Goal: Check status: Check status

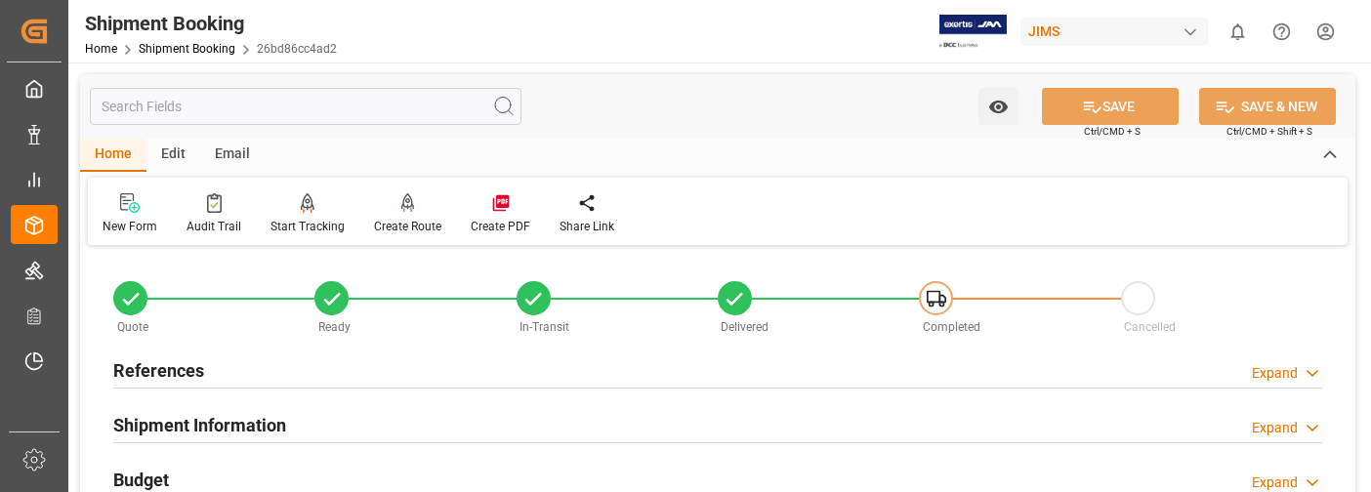
scroll to position [977, 0]
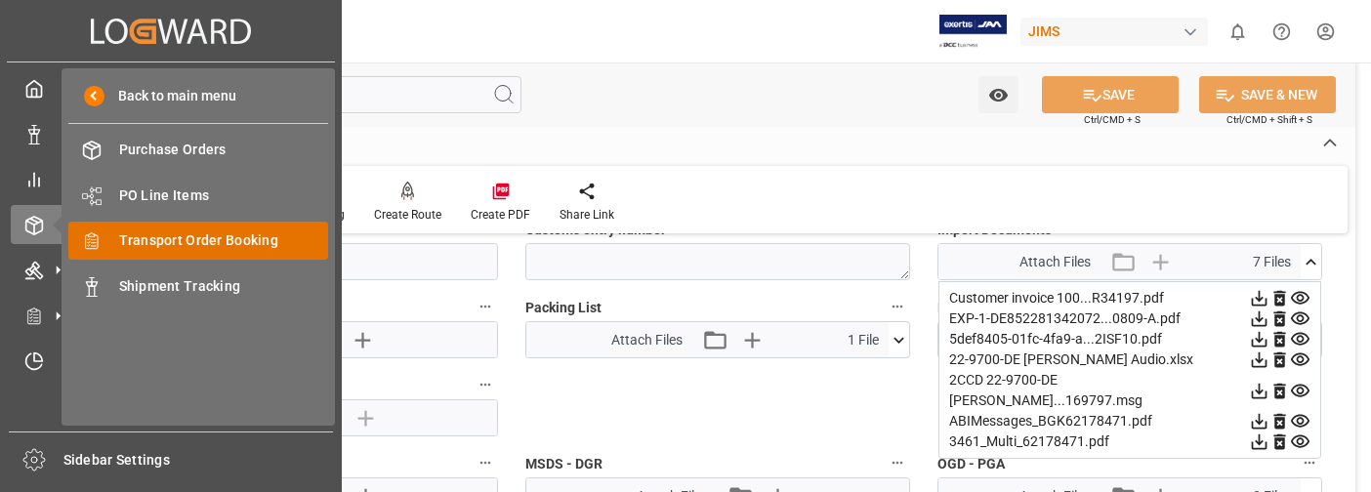
click at [211, 238] on span "Transport Order Booking" at bounding box center [224, 240] width 210 height 21
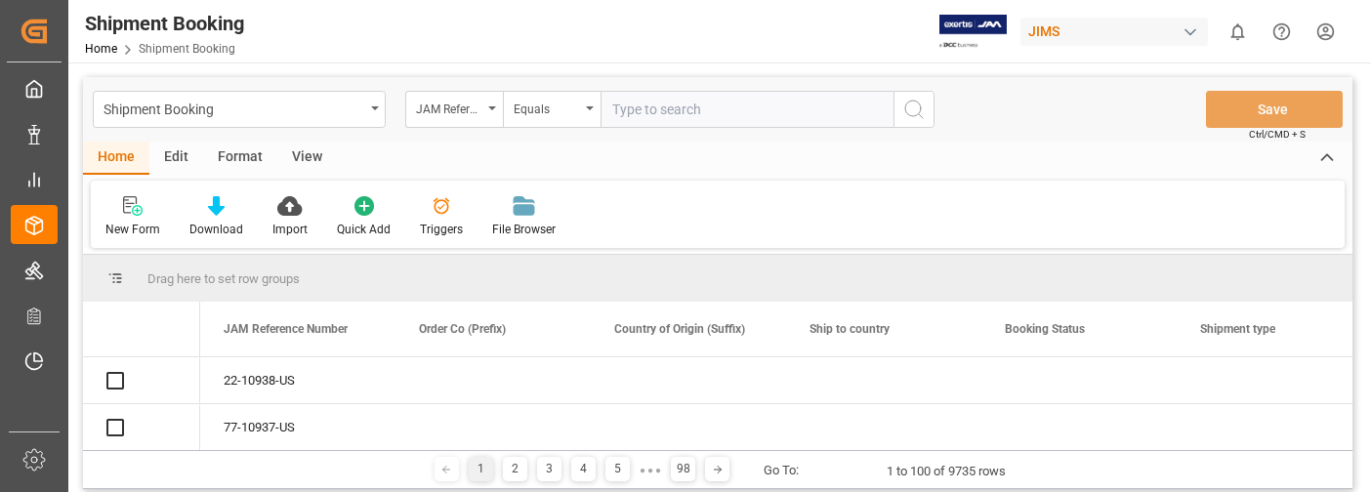
click at [661, 107] on input "text" at bounding box center [747, 109] width 293 height 37
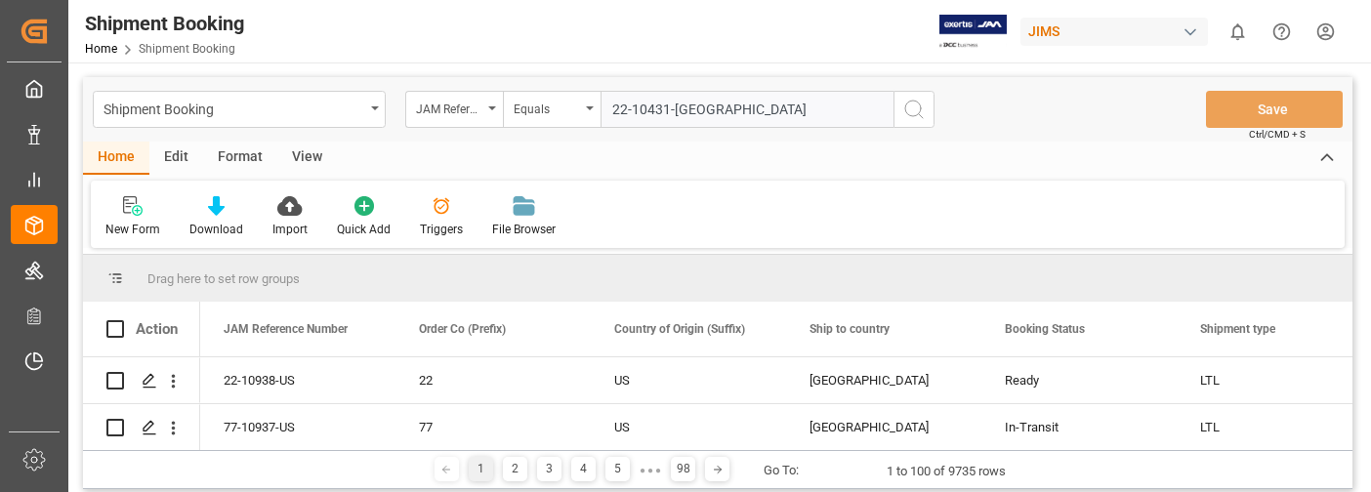
type input "22-10431-[GEOGRAPHIC_DATA]"
click at [912, 111] on icon "search button" at bounding box center [913, 109] width 23 height 23
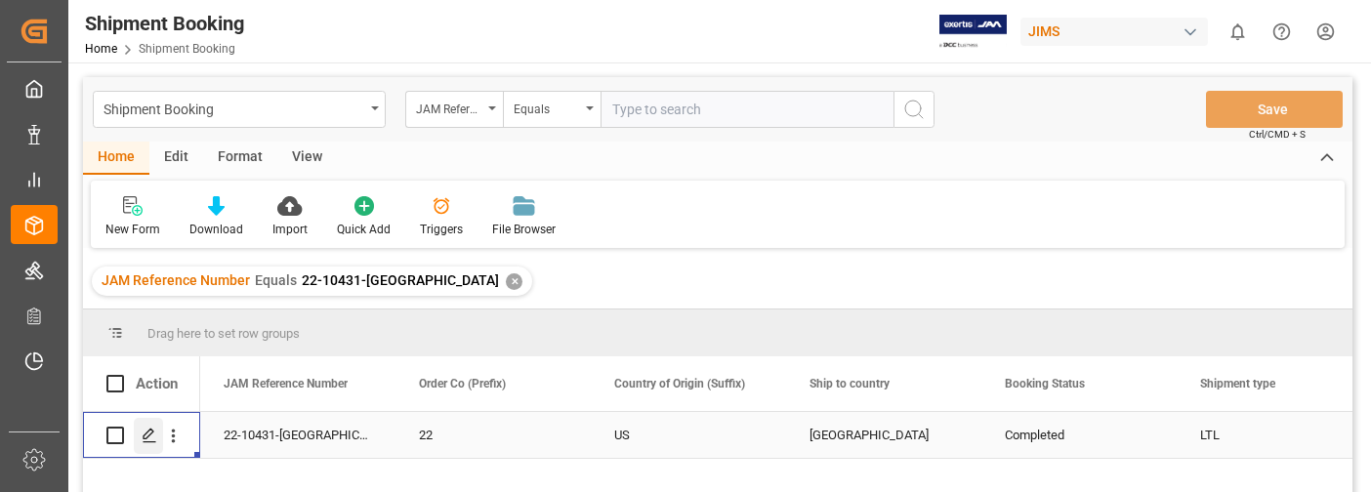
click at [149, 434] on icon "Press SPACE to select this row." at bounding box center [150, 436] width 16 height 16
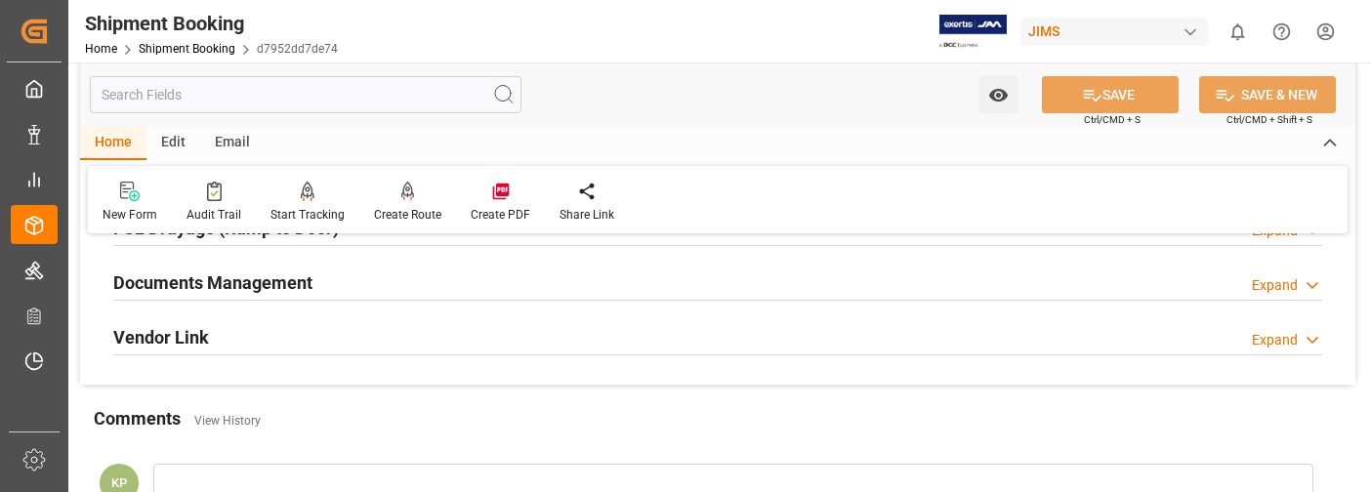
scroll to position [586, 0]
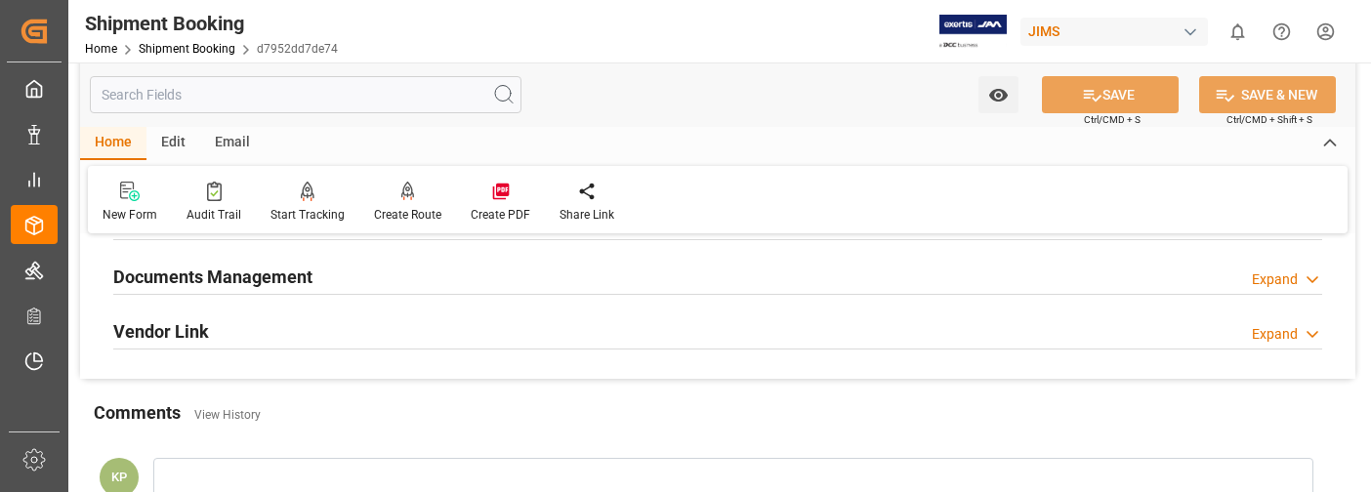
click at [1280, 275] on div "Expand" at bounding box center [1275, 280] width 46 height 21
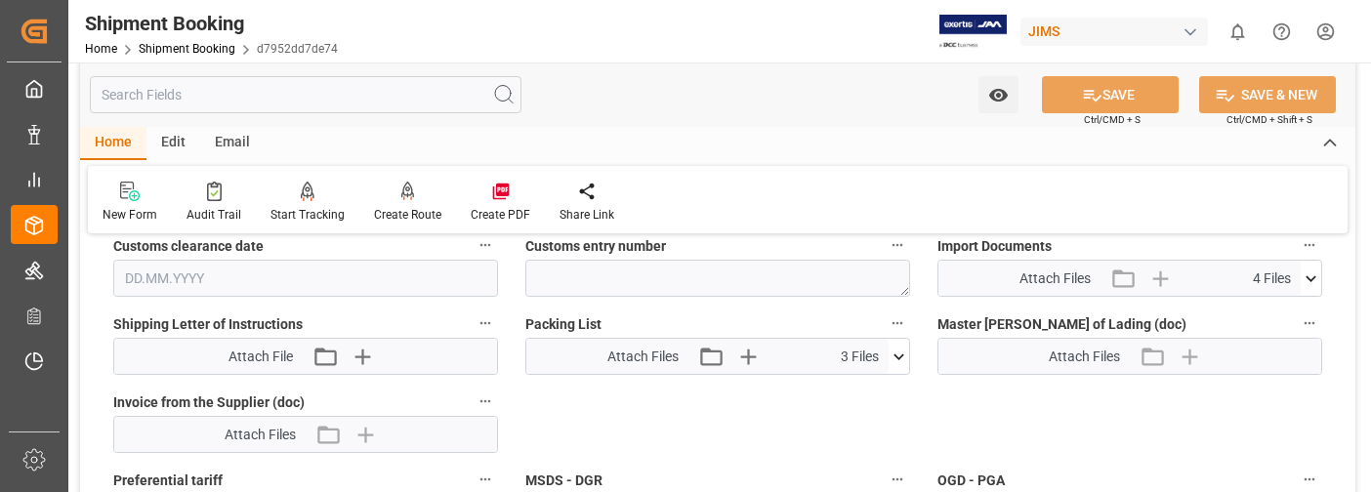
scroll to position [977, 0]
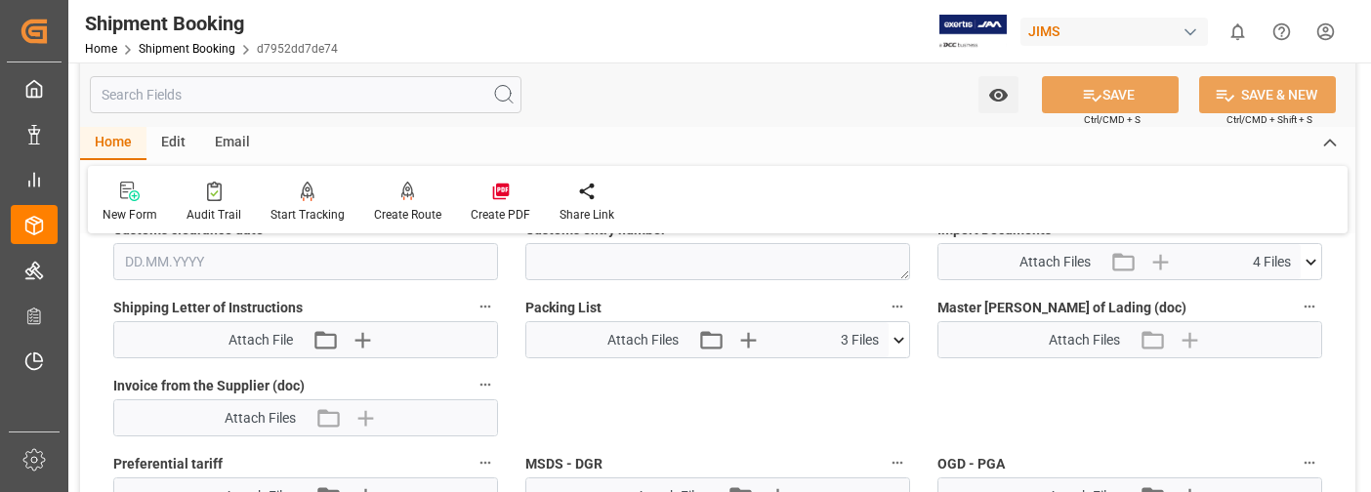
click at [1308, 263] on icon at bounding box center [1311, 262] width 21 height 21
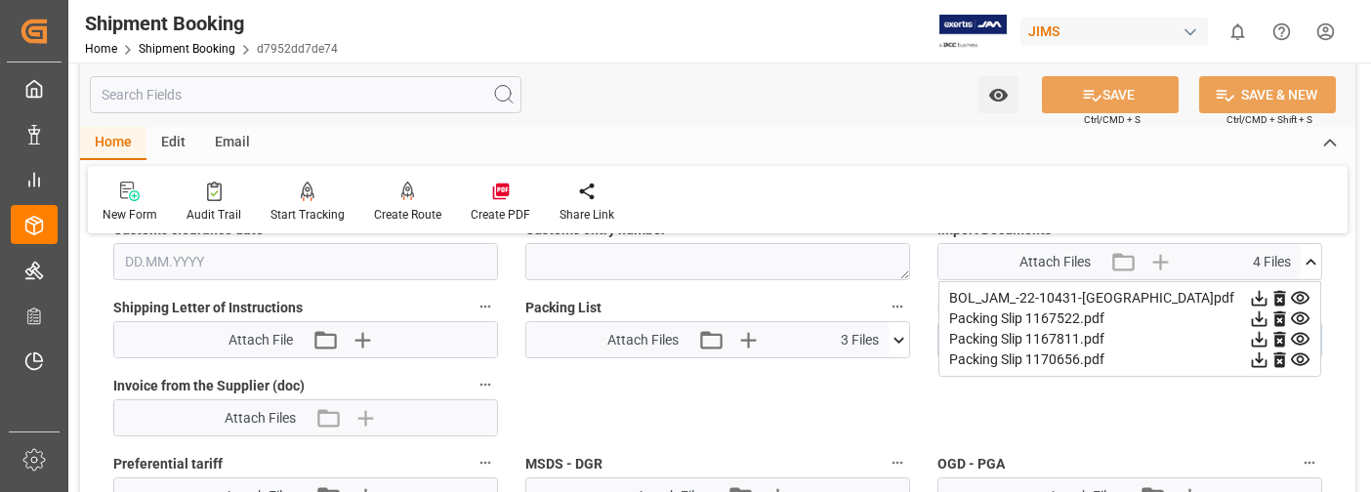
click at [1262, 294] on icon at bounding box center [1259, 298] width 21 height 21
click at [1257, 298] on icon at bounding box center [1260, 299] width 16 height 16
click at [1077, 428] on div "Quote Ready In-Transit Delivered Completed Cancelled References Expand JAM Refe…" at bounding box center [717, 52] width 1275 height 1556
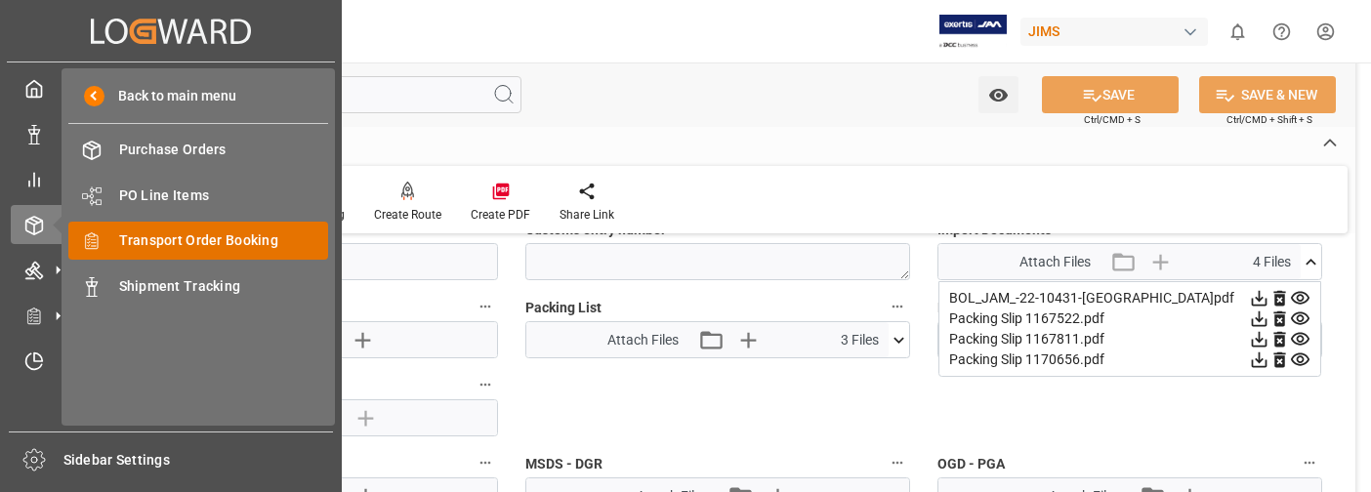
click at [165, 241] on span "Transport Order Booking" at bounding box center [224, 240] width 210 height 21
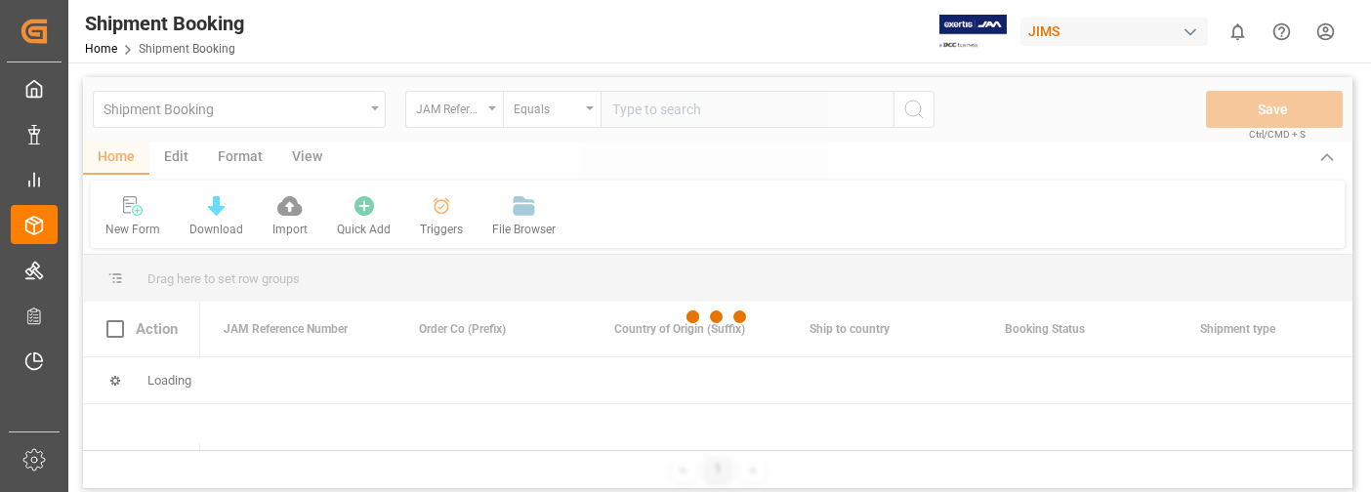
click at [693, 108] on div at bounding box center [718, 317] width 1270 height 480
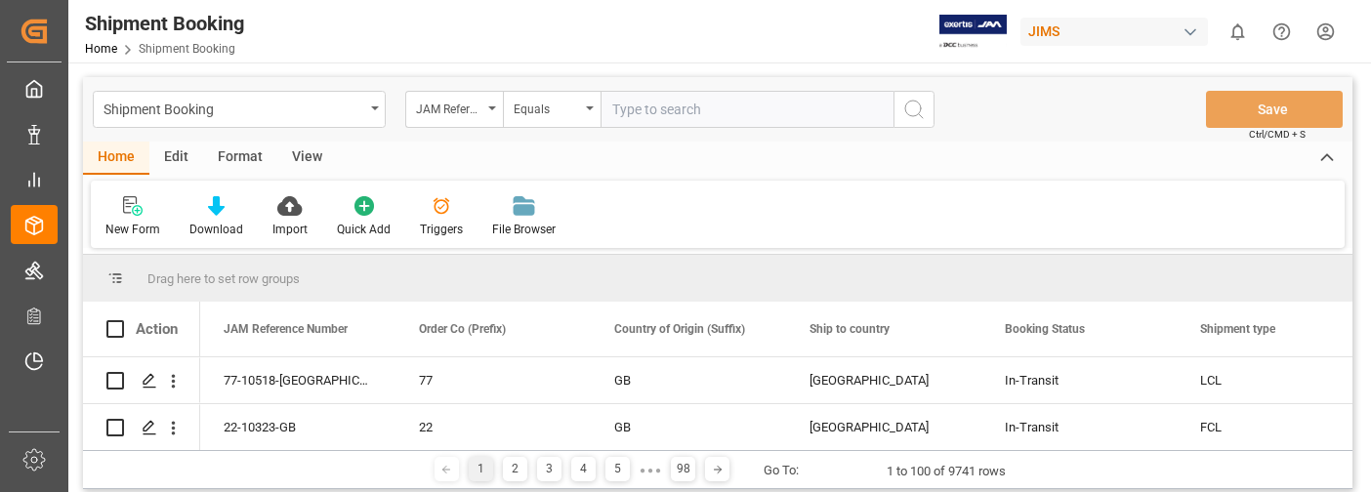
click at [693, 107] on input "text" at bounding box center [747, 109] width 293 height 37
type input "22-10379-[GEOGRAPHIC_DATA]"
click at [915, 106] on icon "search button" at bounding box center [913, 109] width 23 height 23
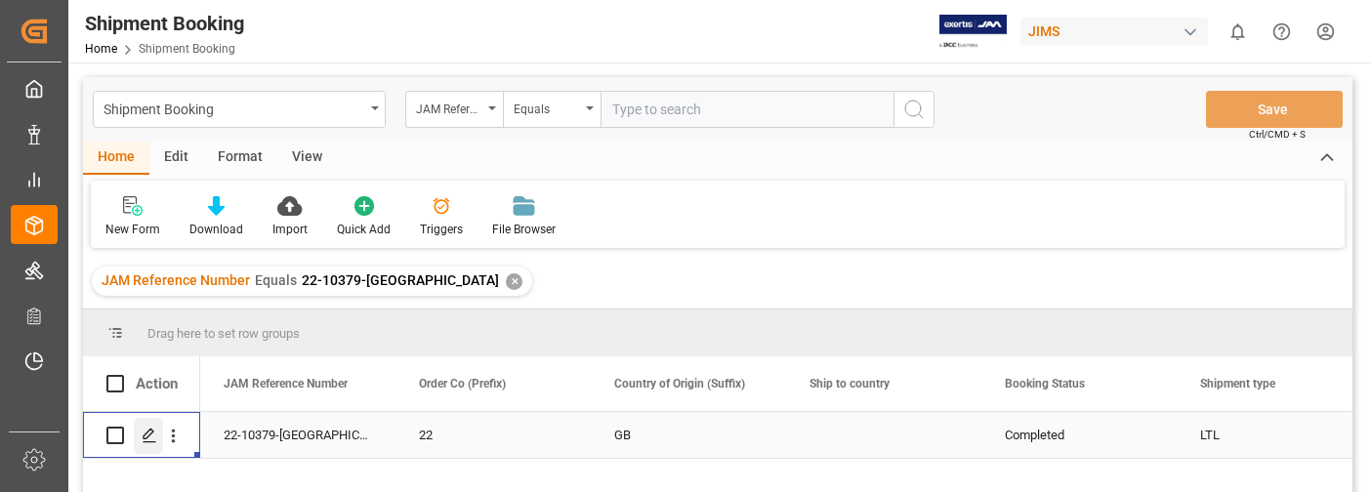
click at [150, 429] on icon "Press SPACE to select this row." at bounding box center [150, 436] width 16 height 16
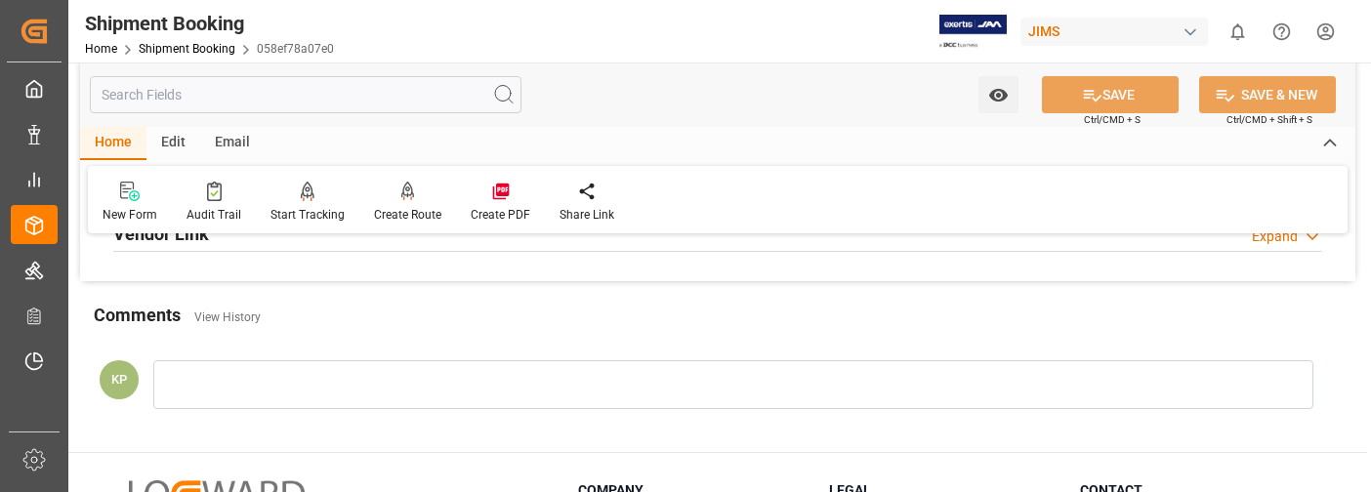
scroll to position [586, 0]
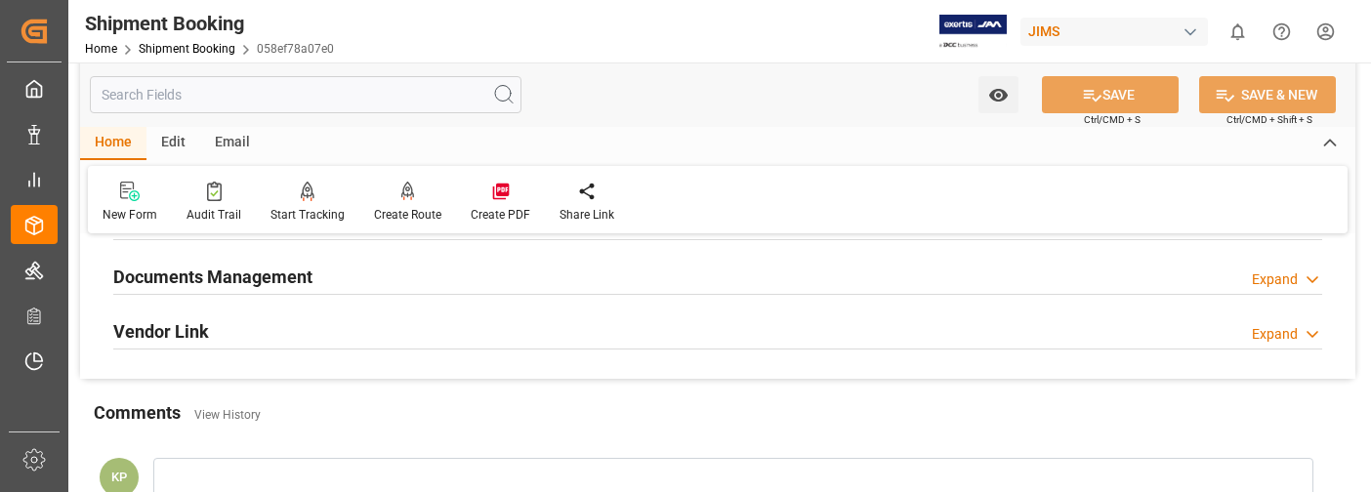
click at [1282, 271] on div "Expand" at bounding box center [1275, 280] width 46 height 21
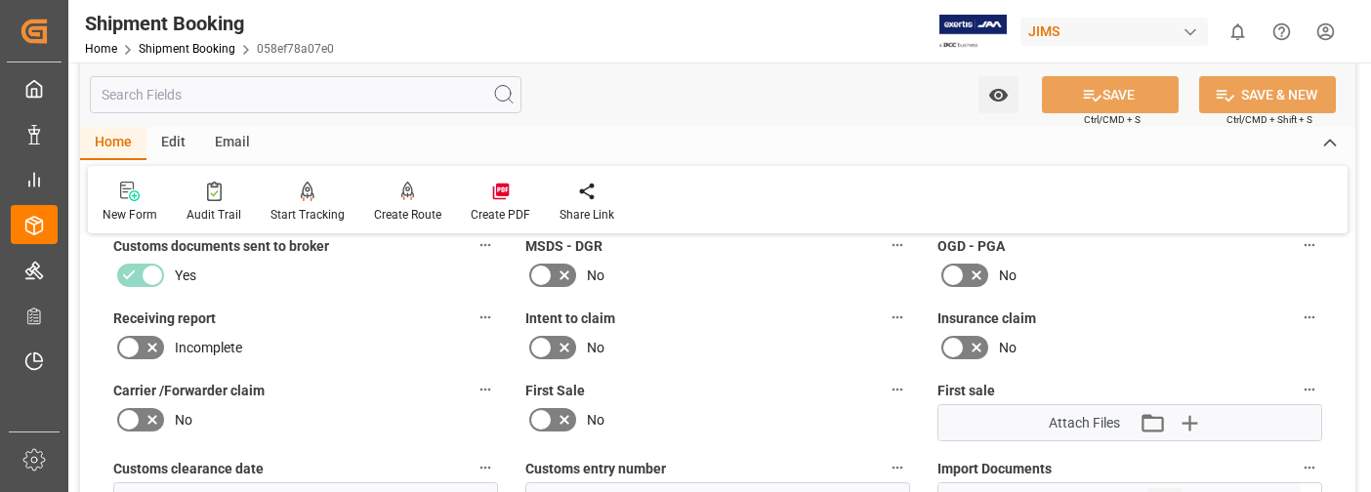
scroll to position [977, 0]
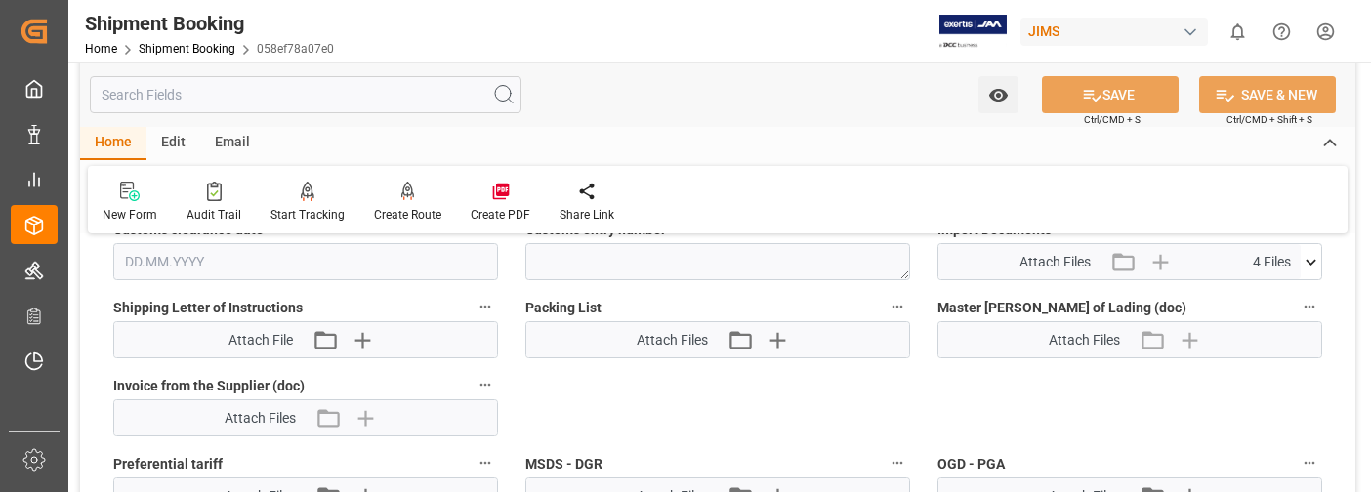
click at [1311, 261] on icon at bounding box center [1311, 262] width 21 height 21
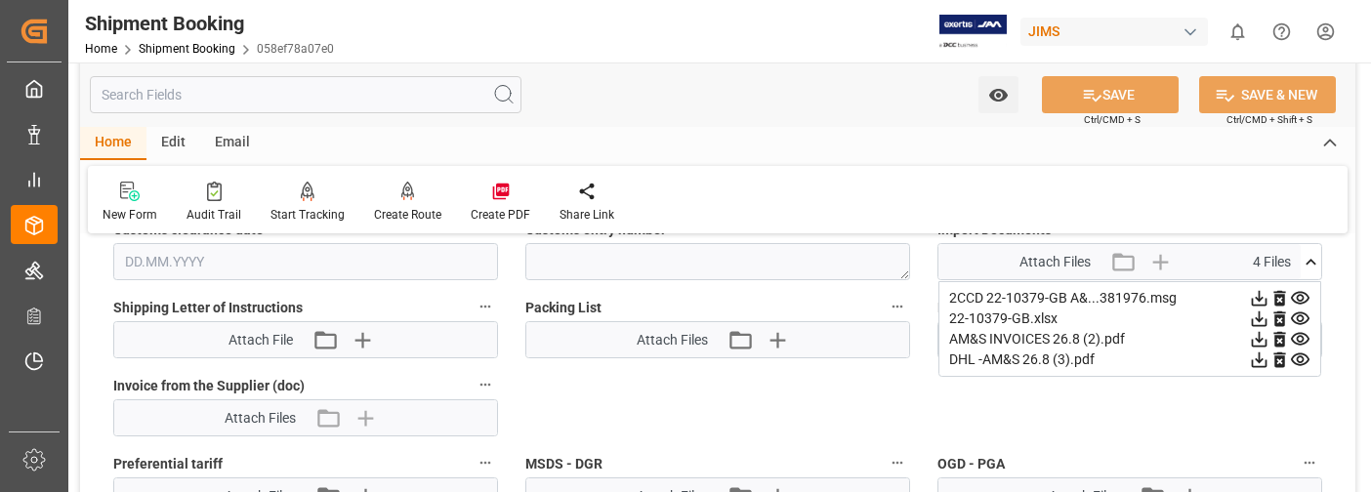
click at [1262, 342] on icon at bounding box center [1259, 339] width 21 height 21
